Goal: Task Accomplishment & Management: Manage account settings

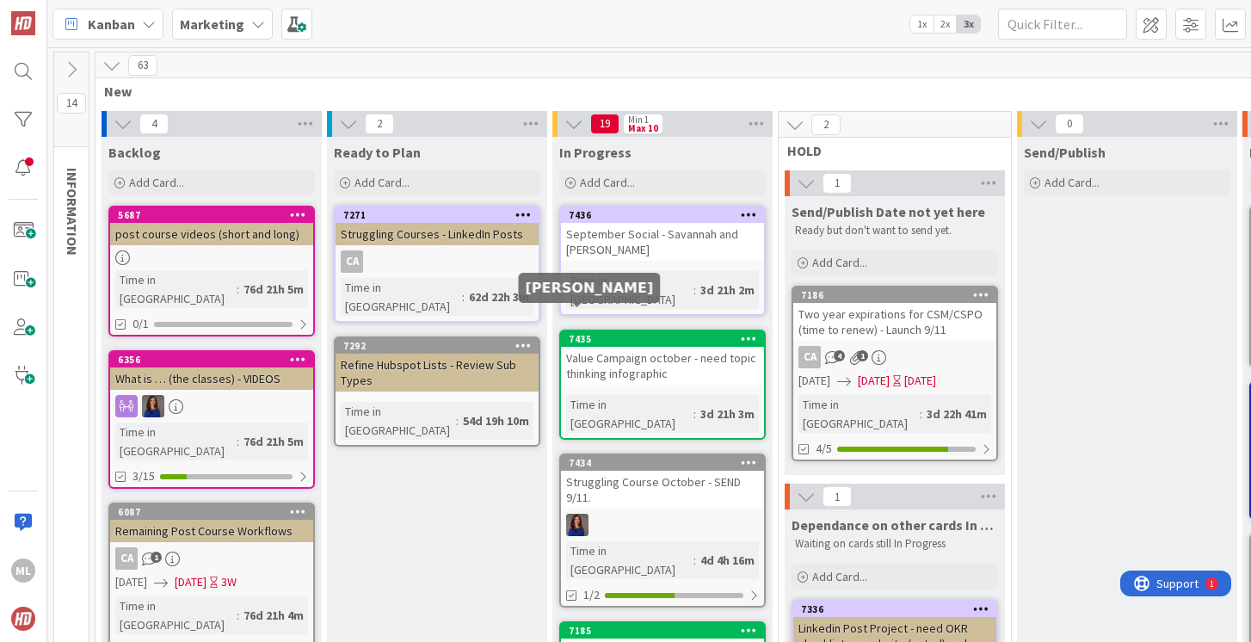
scroll to position [168, 0]
click at [750, 214] on icon at bounding box center [749, 214] width 16 height 12
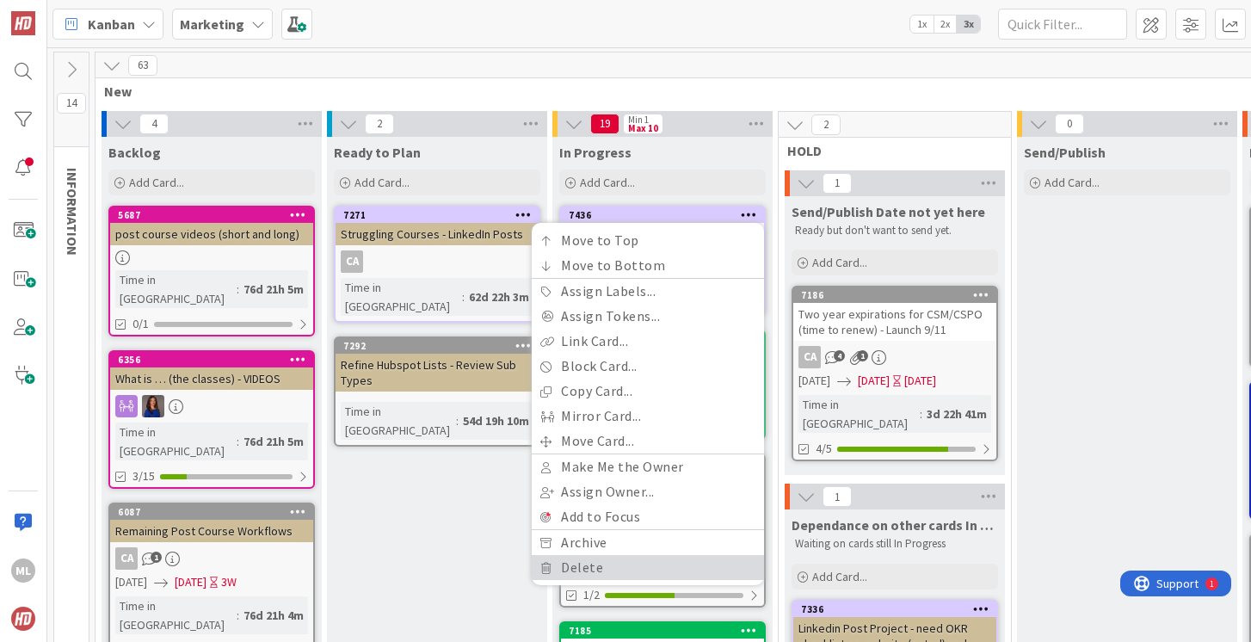
click at [587, 562] on link "Delete" at bounding box center [648, 567] width 232 height 25
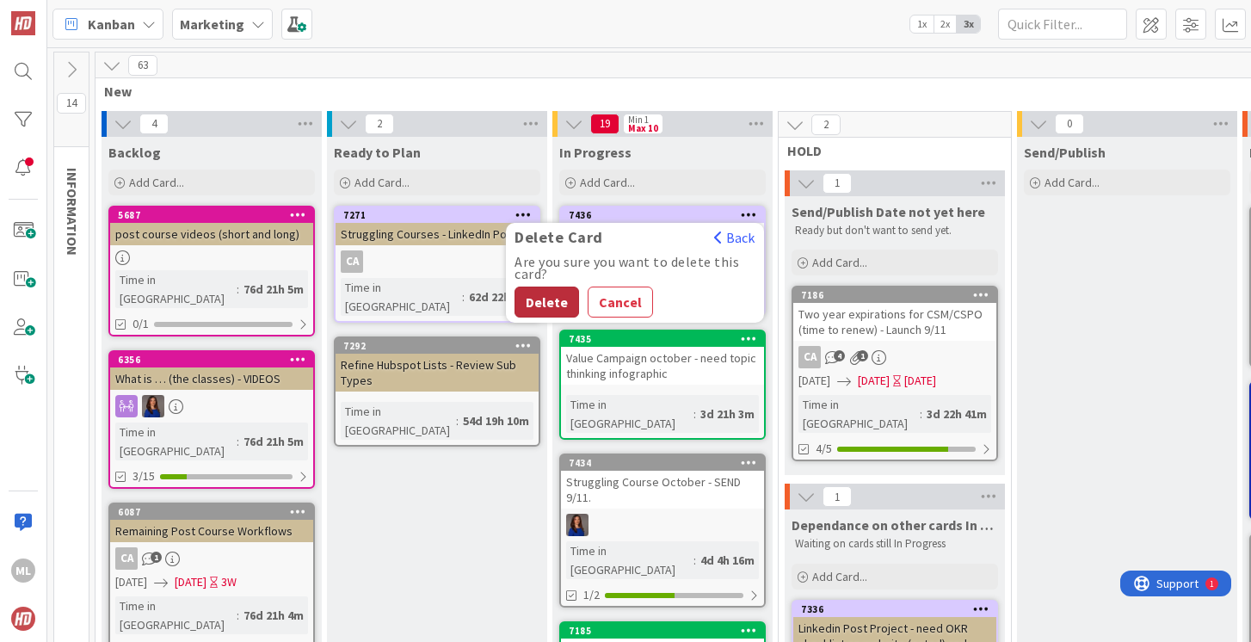
click at [552, 293] on button "Delete" at bounding box center [547, 302] width 65 height 31
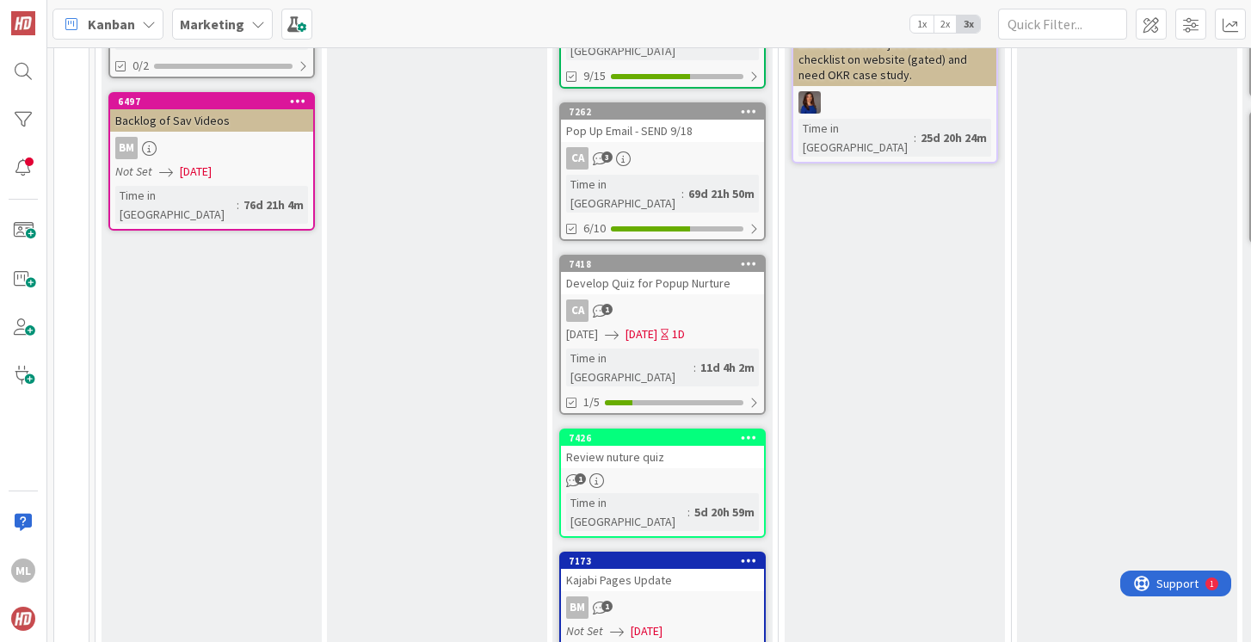
scroll to position [585, 0]
click at [636, 428] on link "7426 Review nuture quiz 1 Time in Column : 5d 20h 59m" at bounding box center [662, 482] width 207 height 109
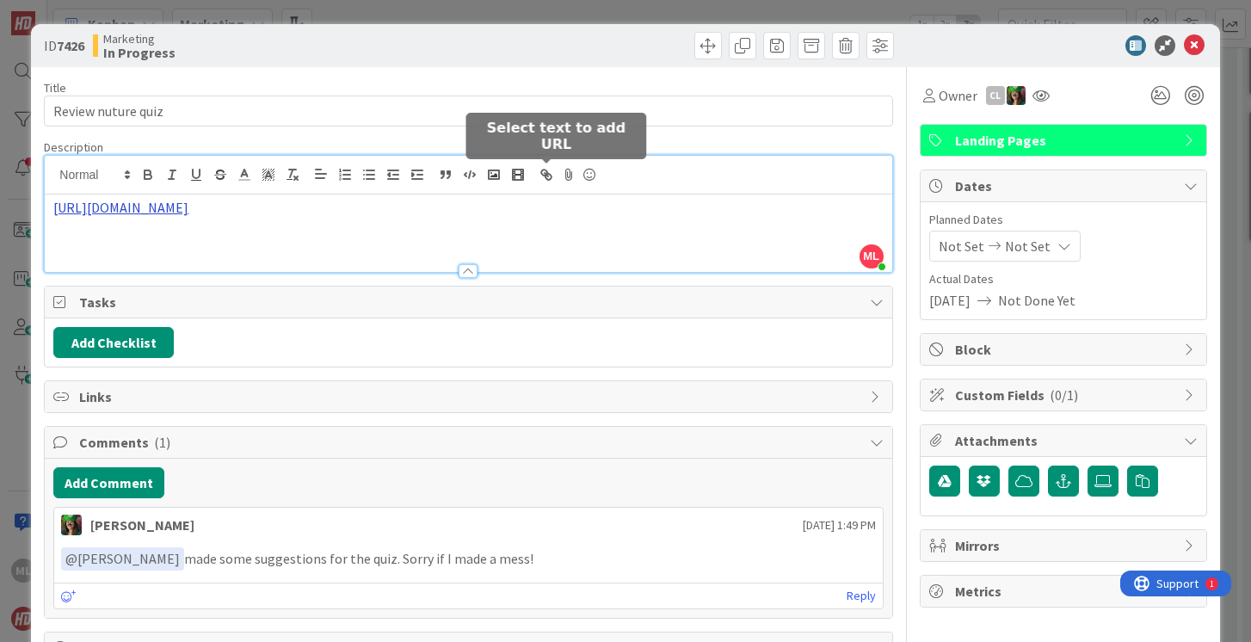
click at [535, 172] on div "ML [PERSON_NAME] just joined [URL][DOMAIN_NAME]" at bounding box center [468, 214] width 847 height 116
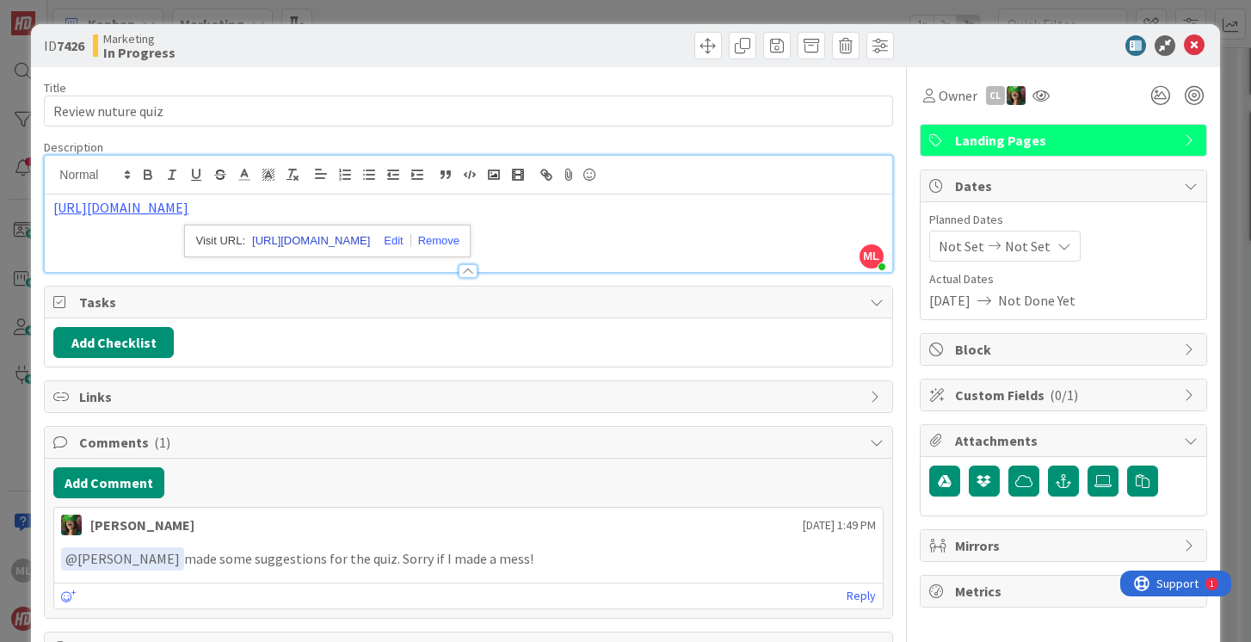
click at [351, 242] on link "[URL][DOMAIN_NAME]" at bounding box center [311, 241] width 118 height 22
click at [1196, 47] on icon at bounding box center [1194, 45] width 21 height 21
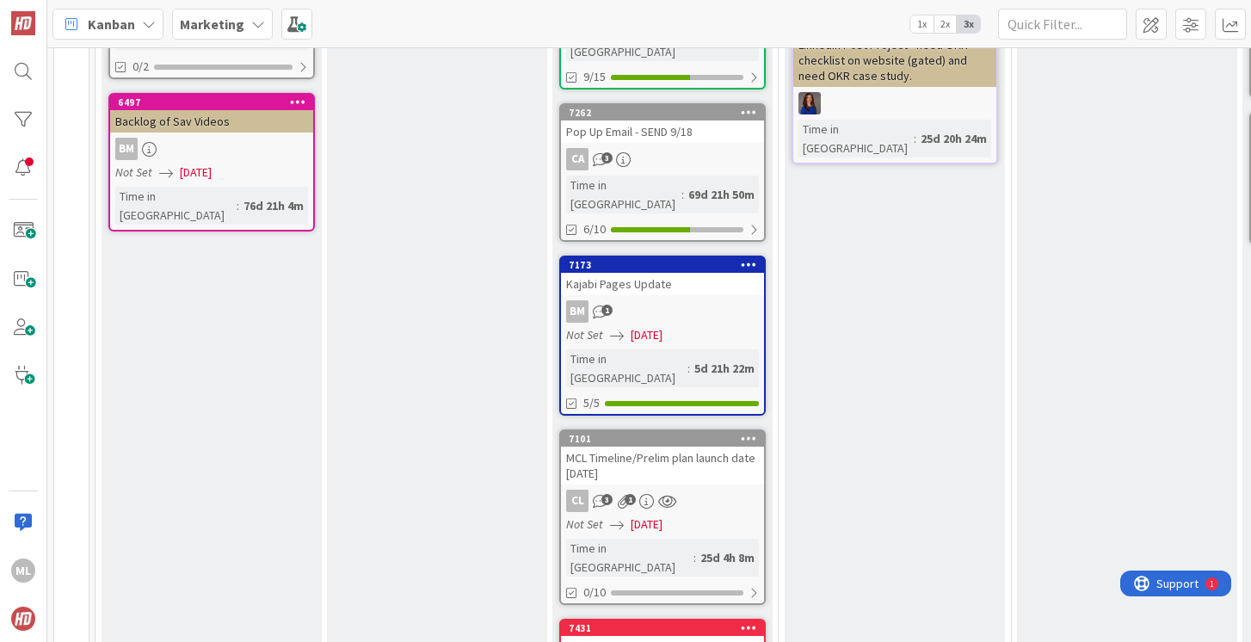
scroll to position [583, 0]
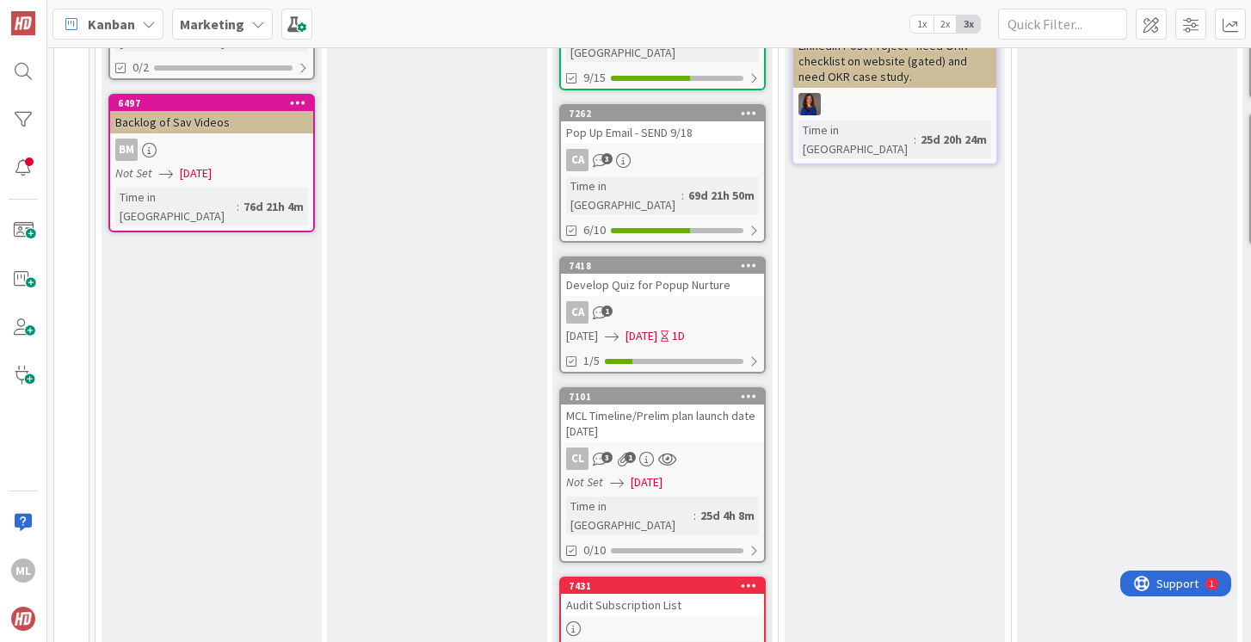
click at [607, 404] on div "MCL Timeline/Prelim plan launch date [DATE]" at bounding box center [662, 423] width 203 height 38
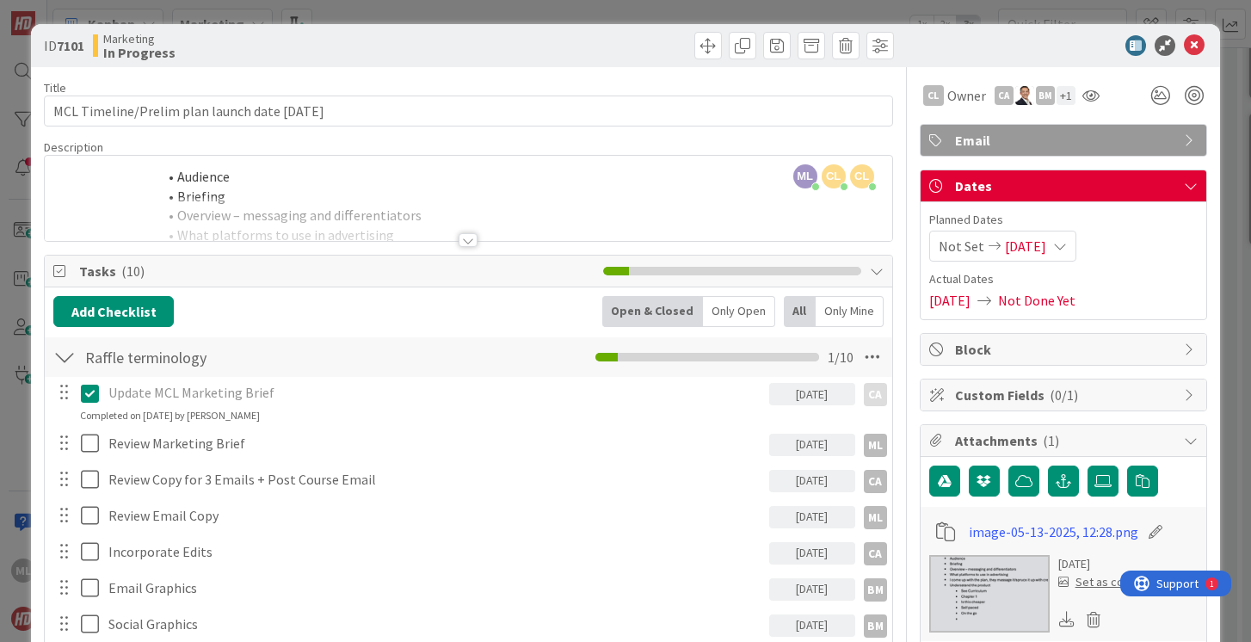
click at [386, 206] on div at bounding box center [468, 219] width 847 height 44
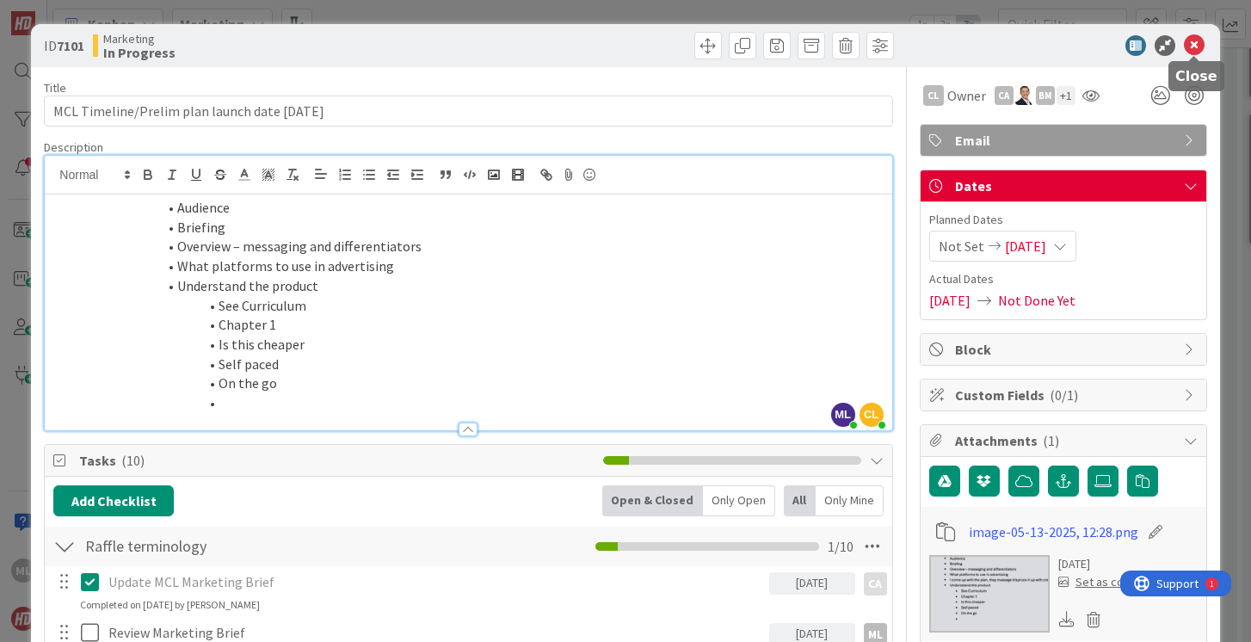
click at [1193, 48] on icon at bounding box center [1194, 45] width 21 height 21
